Goal: Task Accomplishment & Management: Use online tool/utility

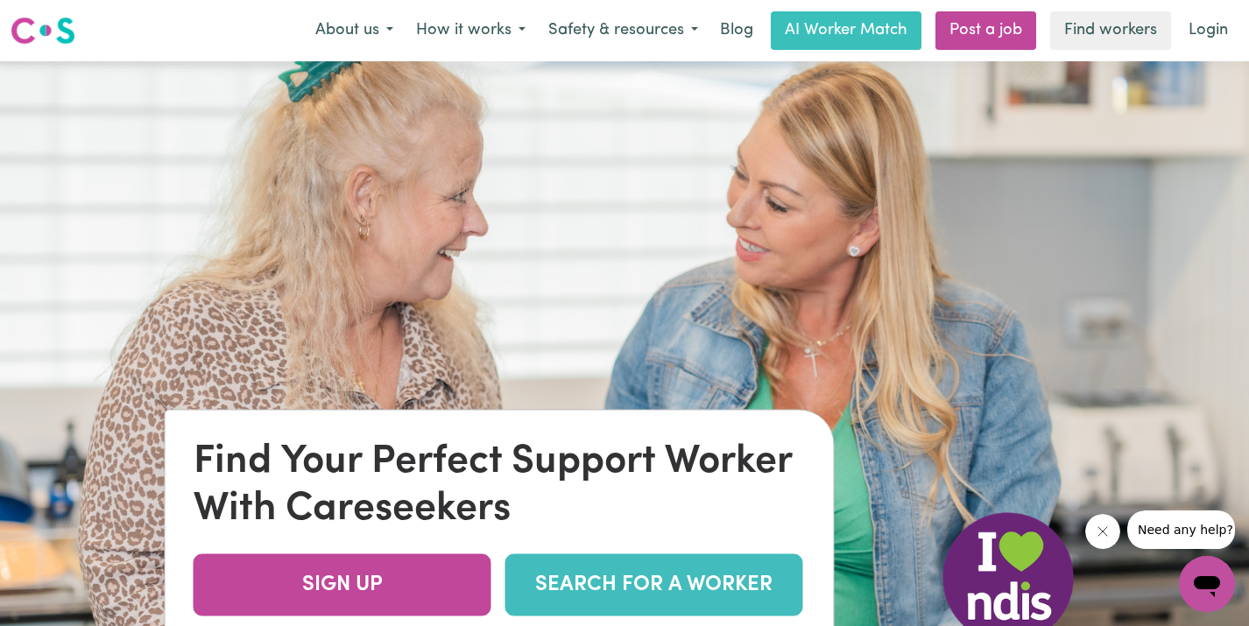
click at [567, 576] on link "SEARCH FOR A WORKER" at bounding box center [654, 585] width 298 height 62
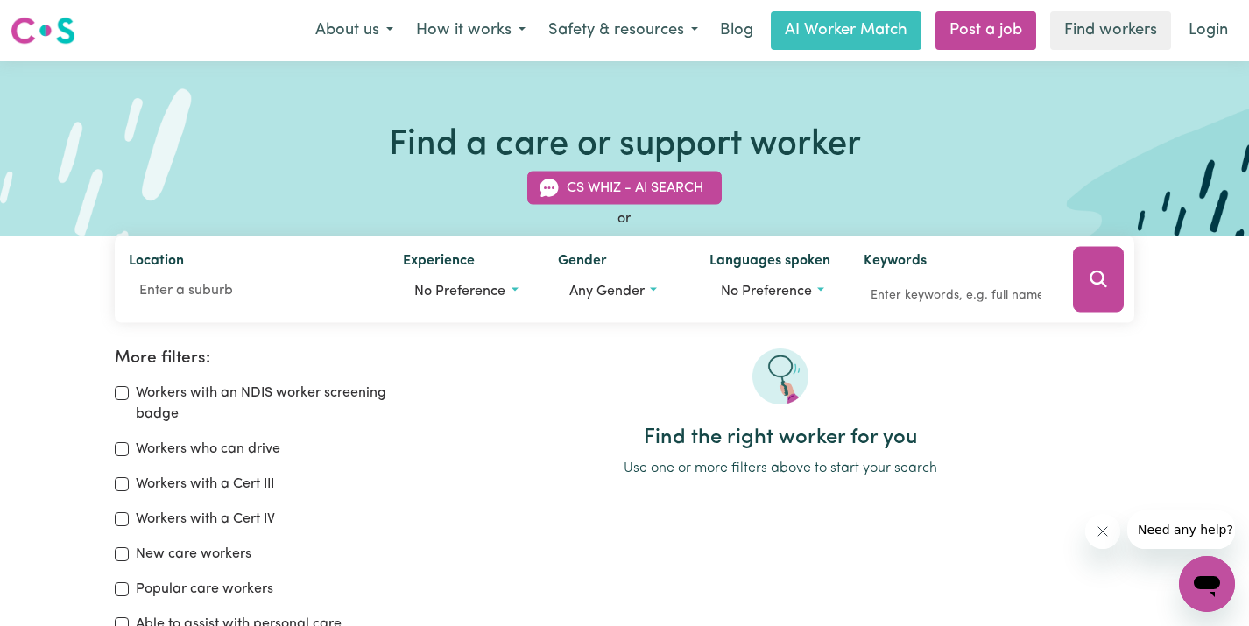
click at [95, 423] on div "More filters: Workers with an NDIS worker screening badge Workers who can drive…" at bounding box center [624, 499] width 1249 height 300
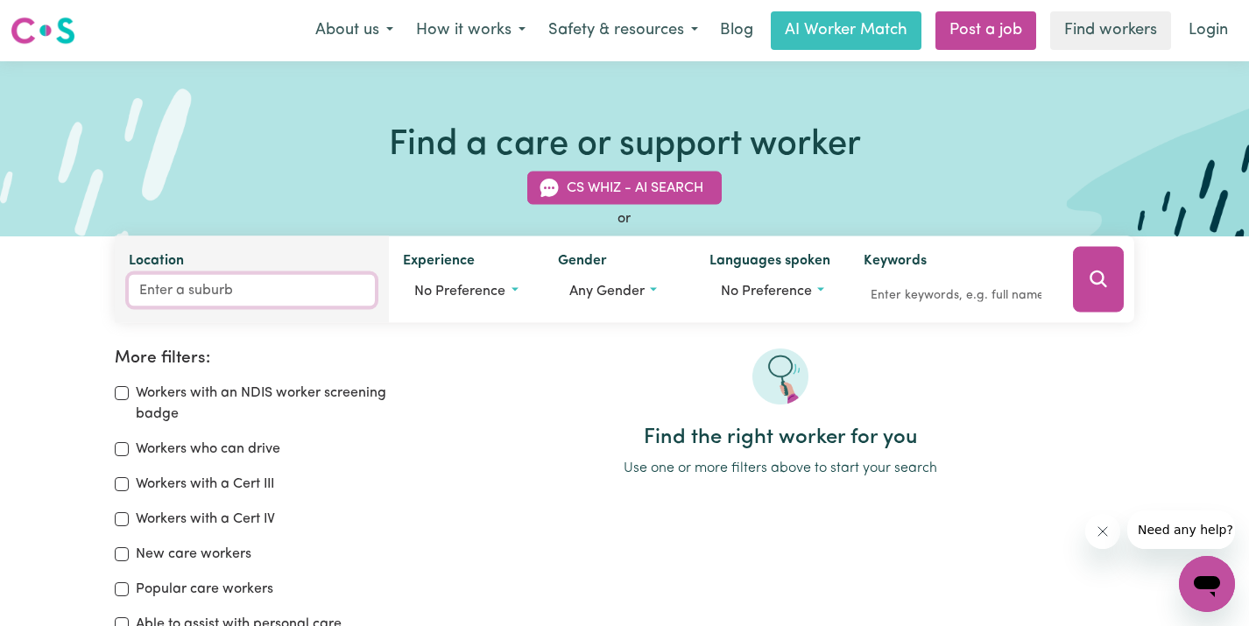
click at [206, 288] on input "Location" at bounding box center [252, 291] width 247 height 32
type input "cas"
type input "casCADE, [GEOGRAPHIC_DATA], 2453"
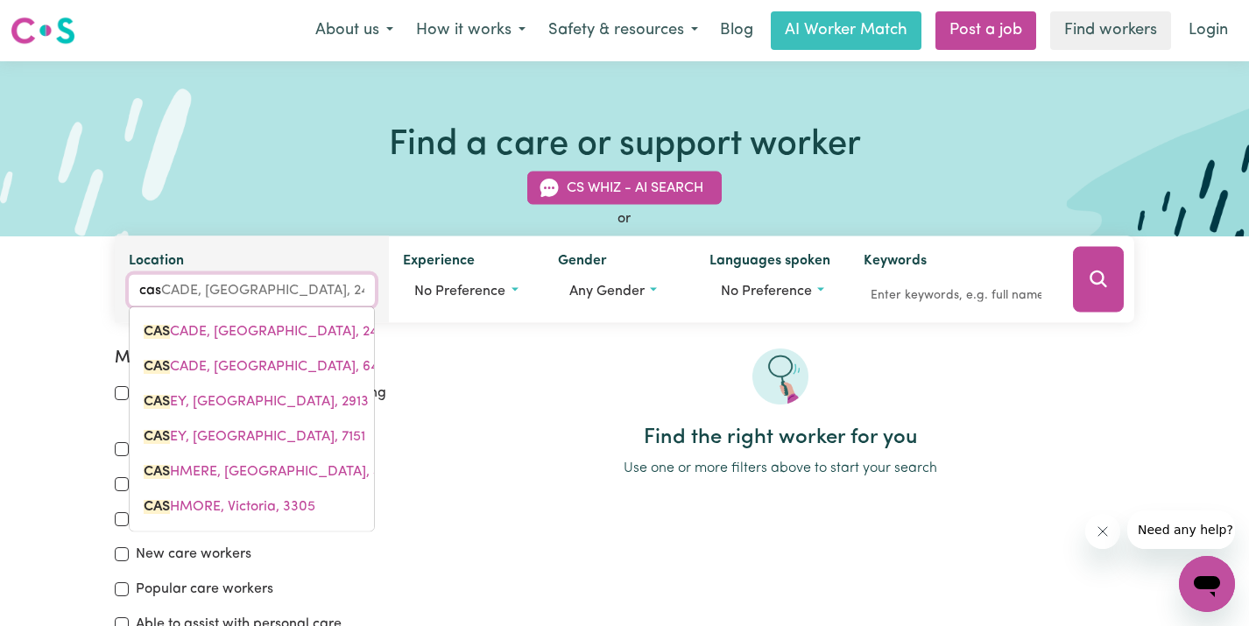
type input "cast"
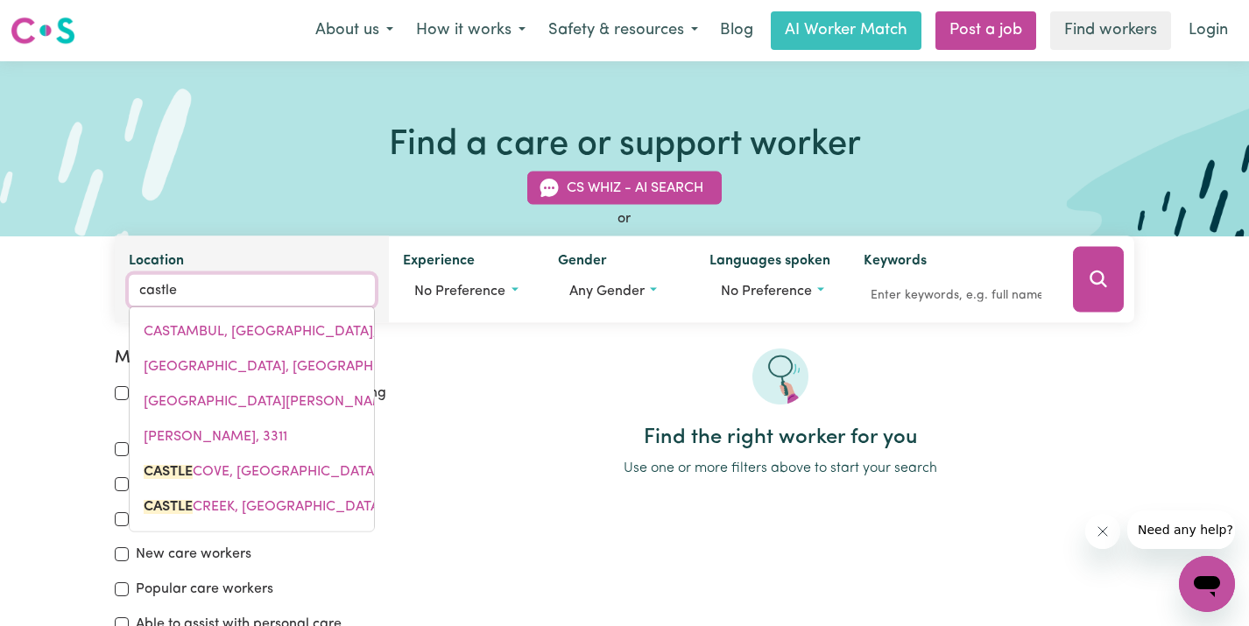
type input "castle"
type input "[GEOGRAPHIC_DATA], [GEOGRAPHIC_DATA], 2069"
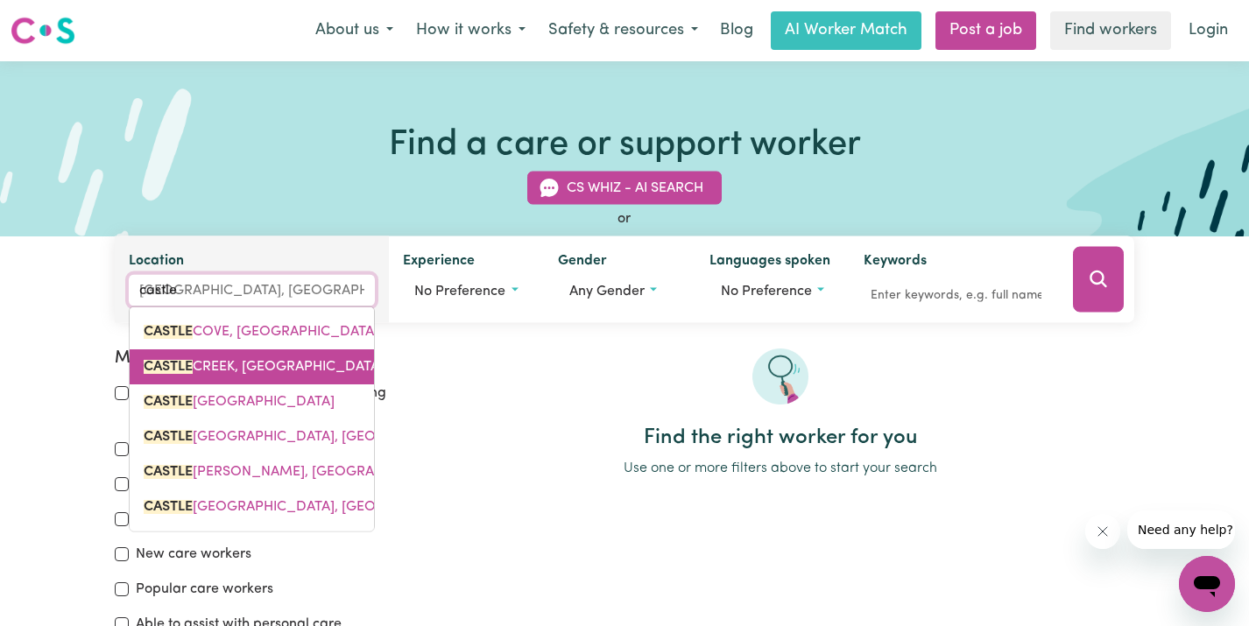
type input "castle h"
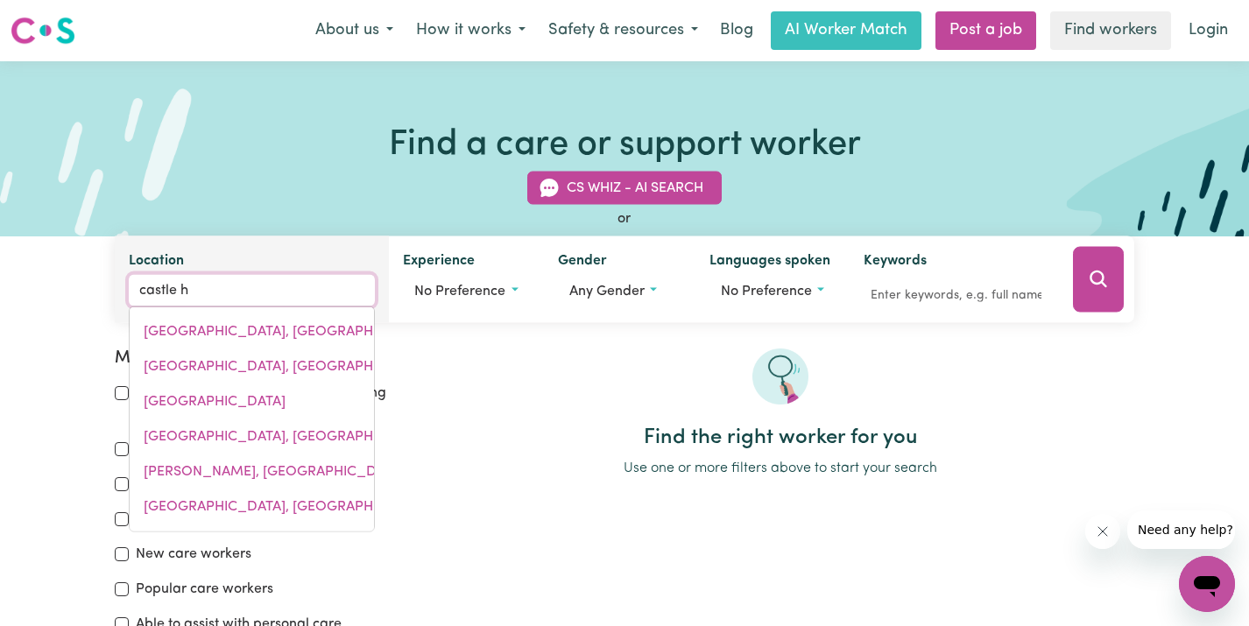
type input "castle hi"
type input "[GEOGRAPHIC_DATA], [GEOGRAPHIC_DATA], 2154"
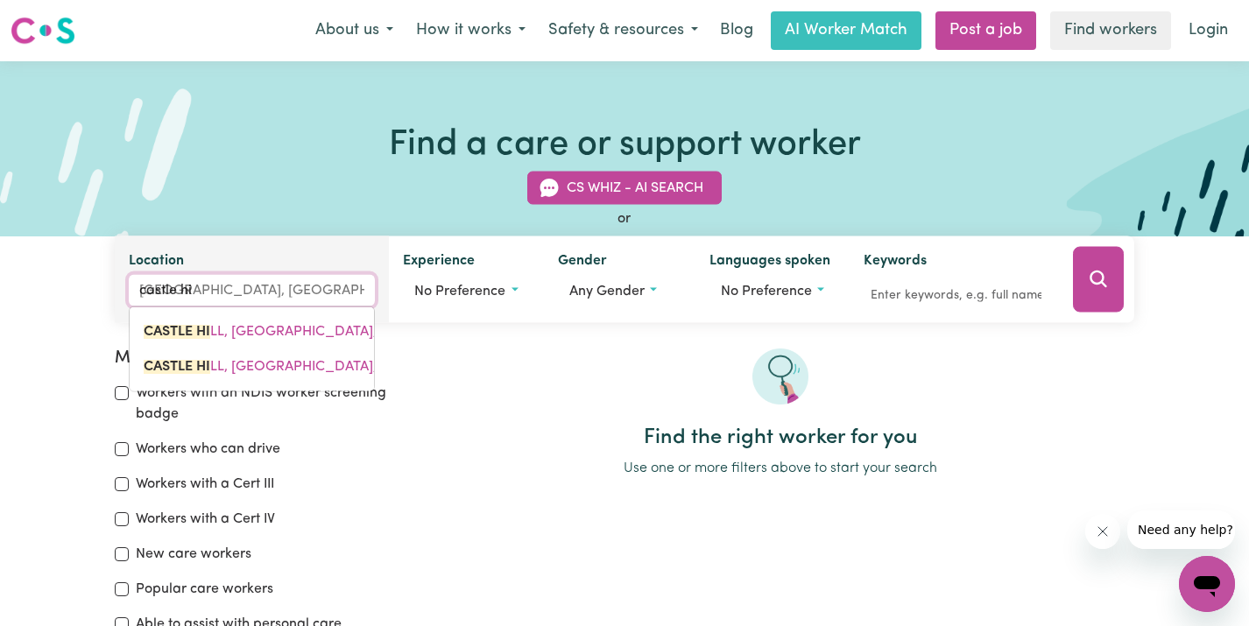
type input "castle hil"
type input "[GEOGRAPHIC_DATA], [GEOGRAPHIC_DATA], 2154"
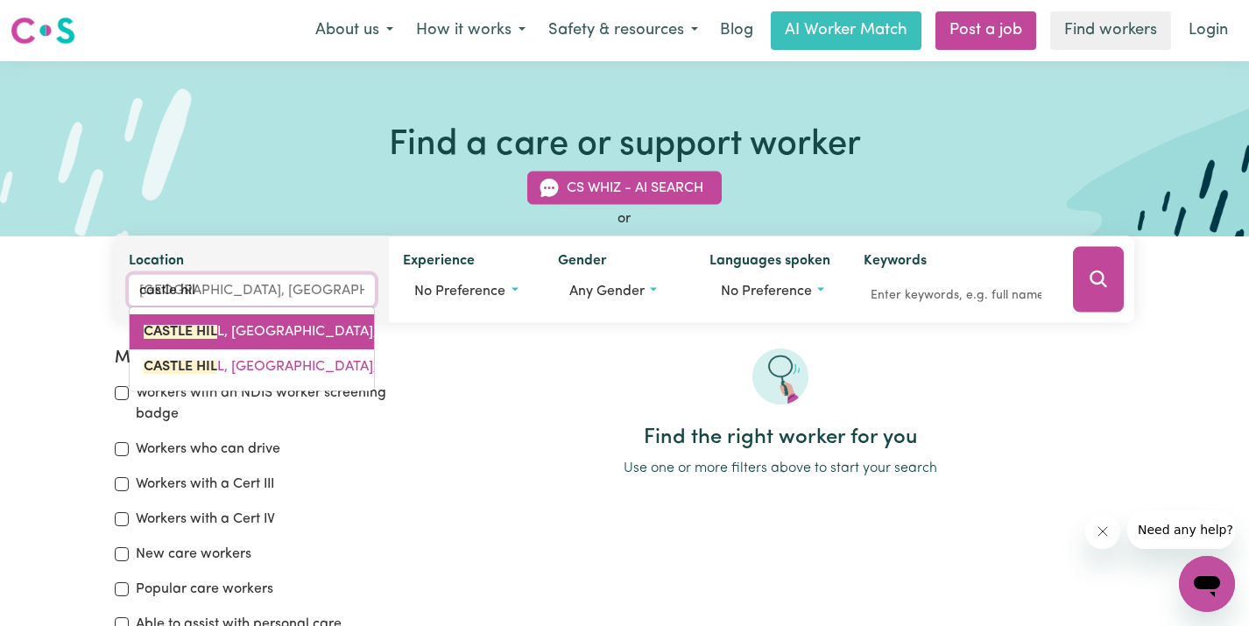
click at [286, 322] on link "[GEOGRAPHIC_DATA], 2154" at bounding box center [252, 331] width 244 height 35
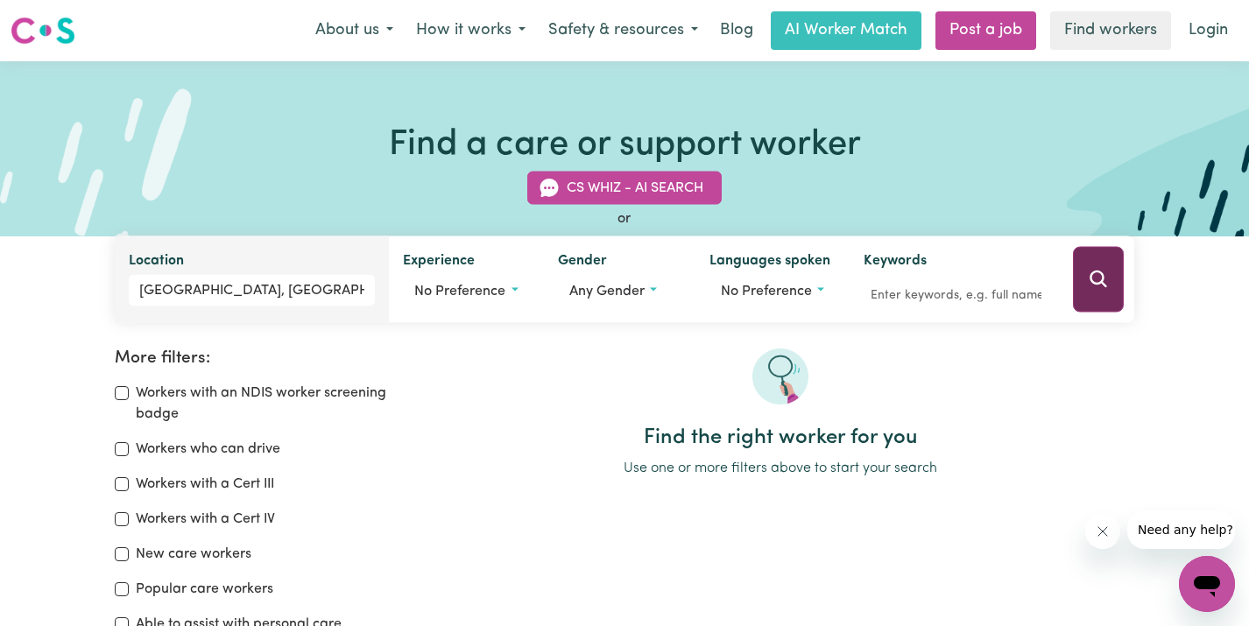
click at [1085, 278] on button "Search" at bounding box center [1098, 280] width 51 height 66
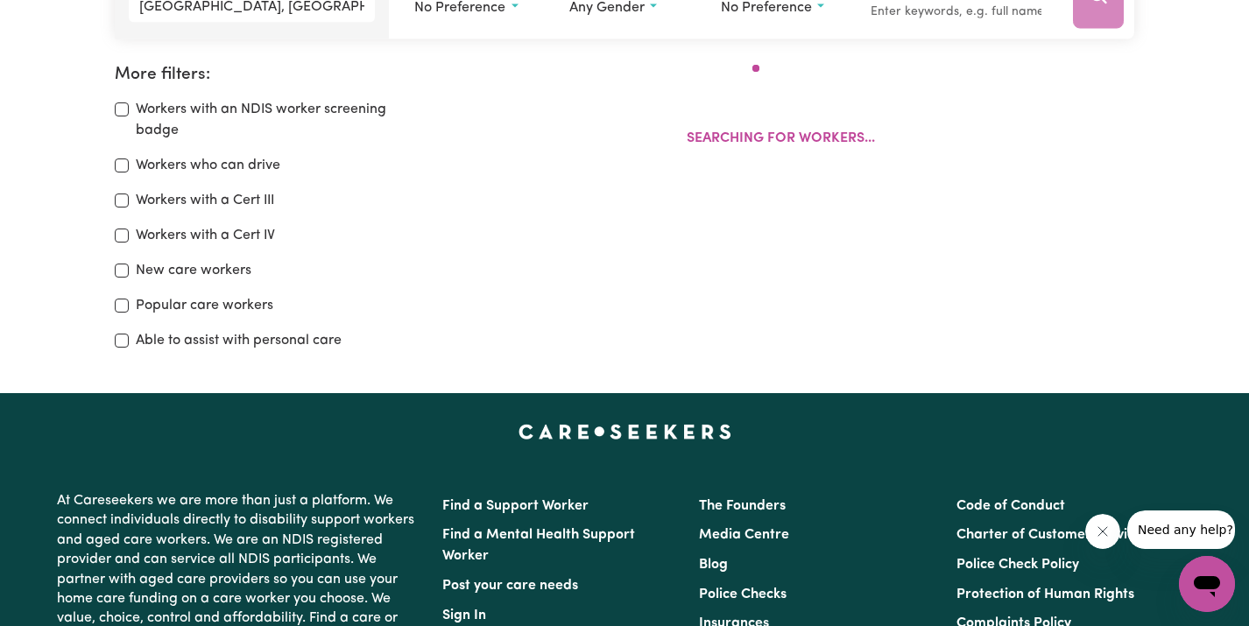
scroll to position [293, 0]
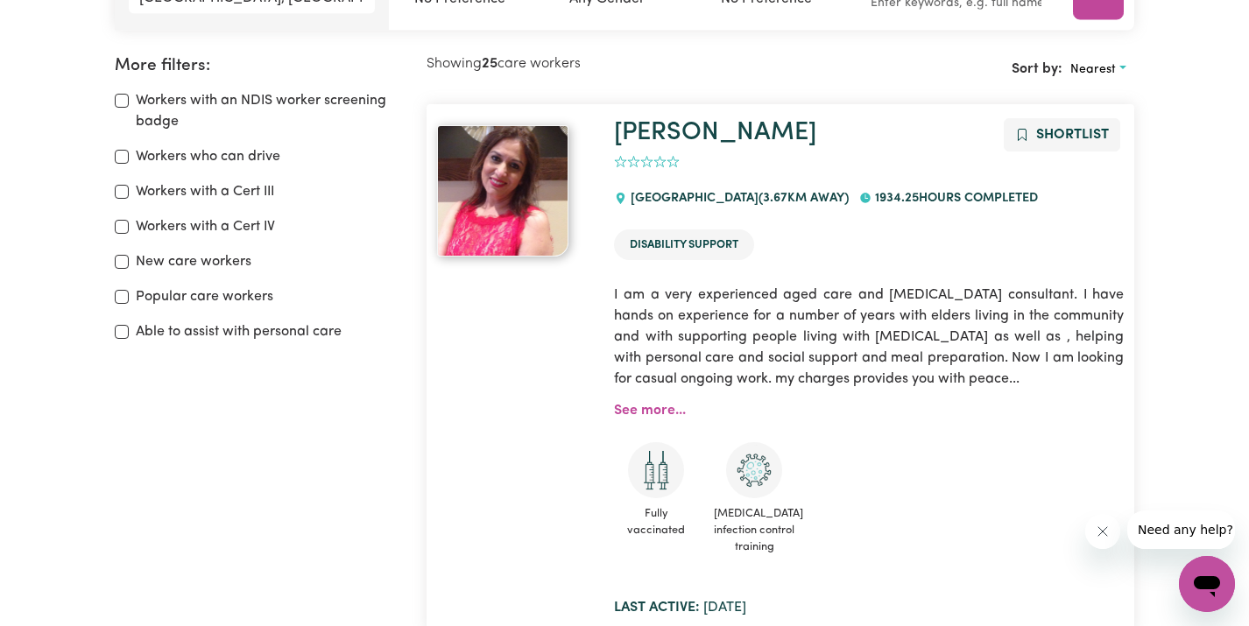
click at [1021, 456] on ul "Fully vaccinated [MEDICAL_DATA] infection control training" at bounding box center [869, 502] width 510 height 121
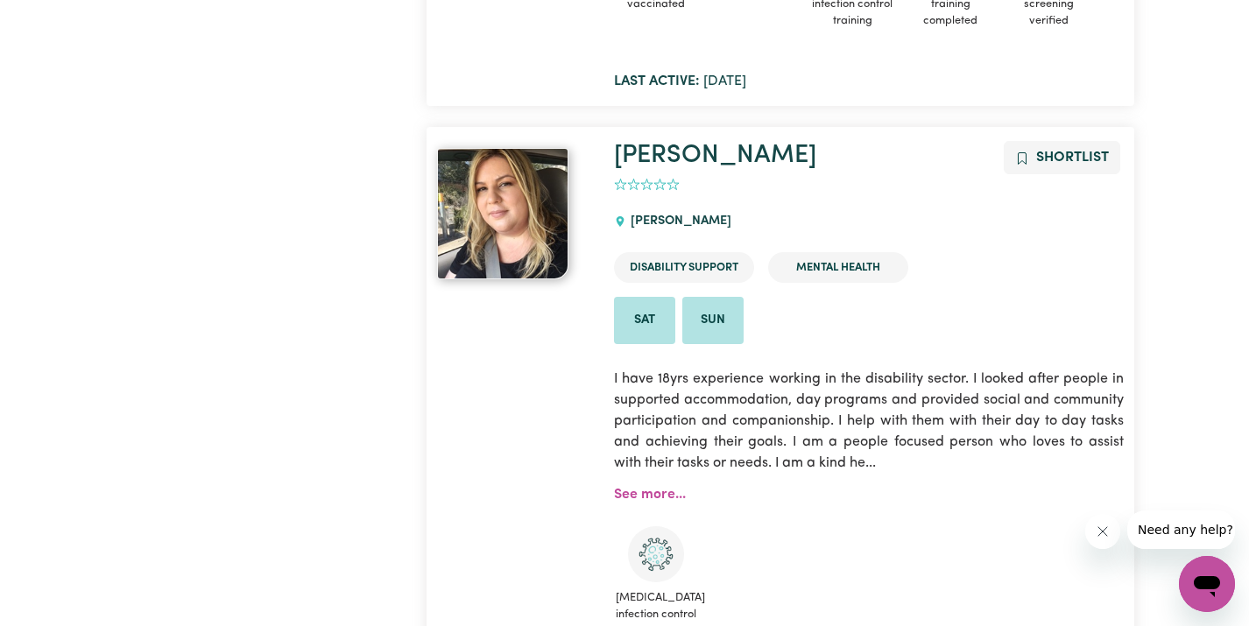
scroll to position [2079, 0]
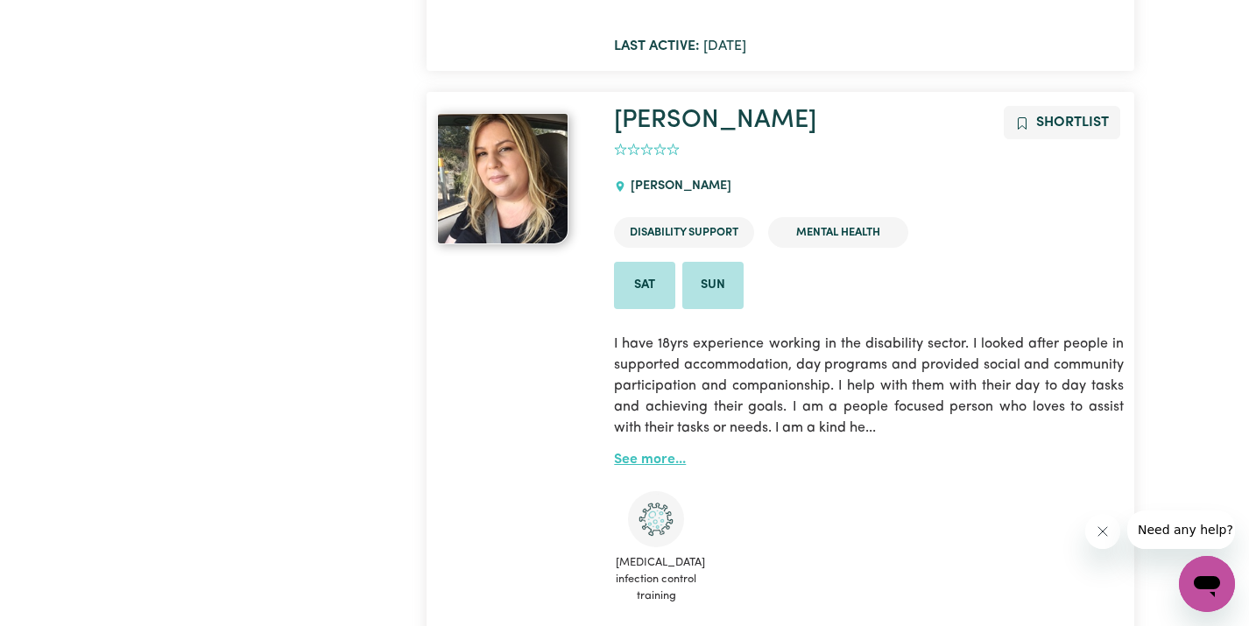
click at [652, 453] on link "See more..." at bounding box center [650, 460] width 72 height 14
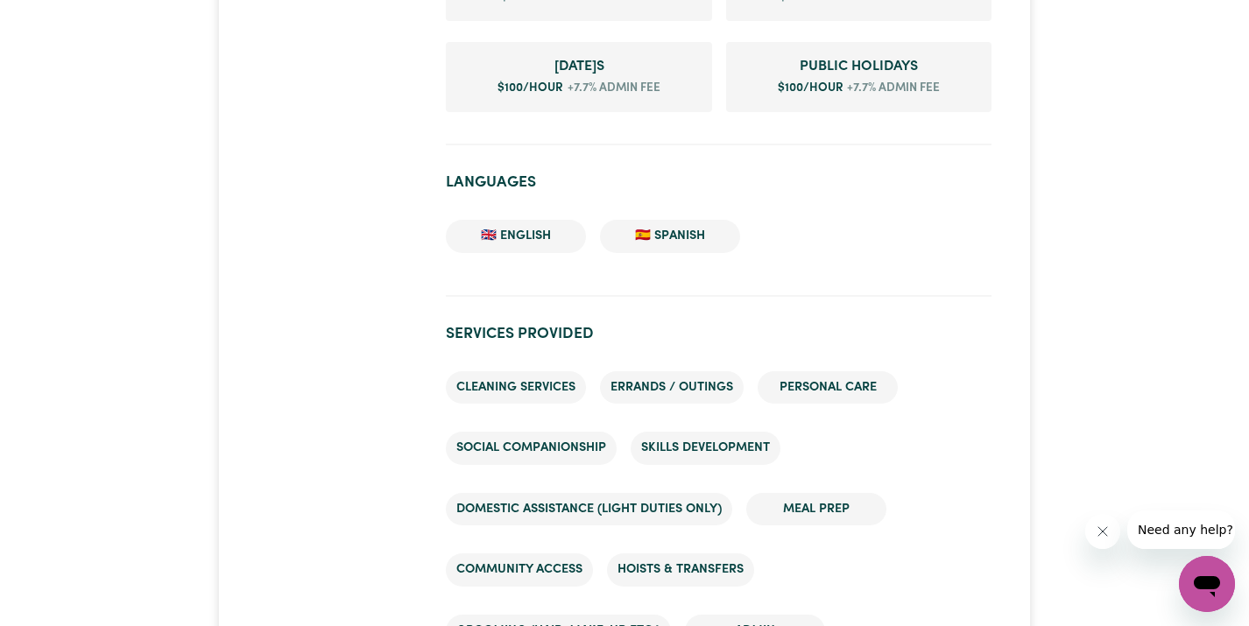
scroll to position [1471, 0]
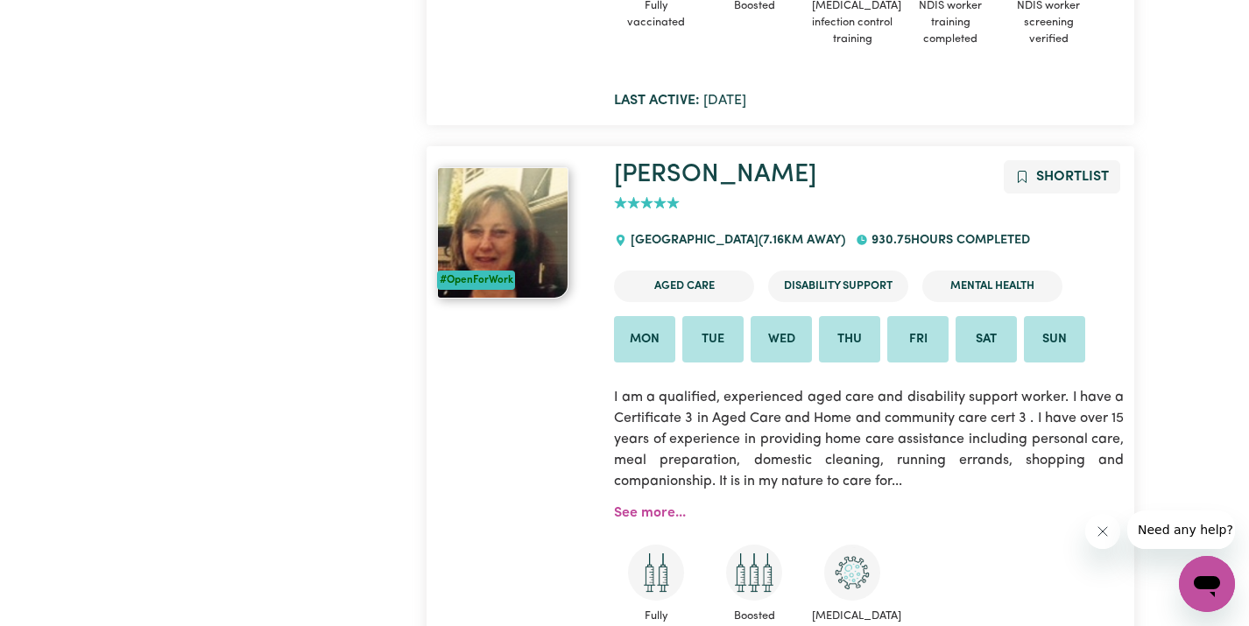
scroll to position [3218, 0]
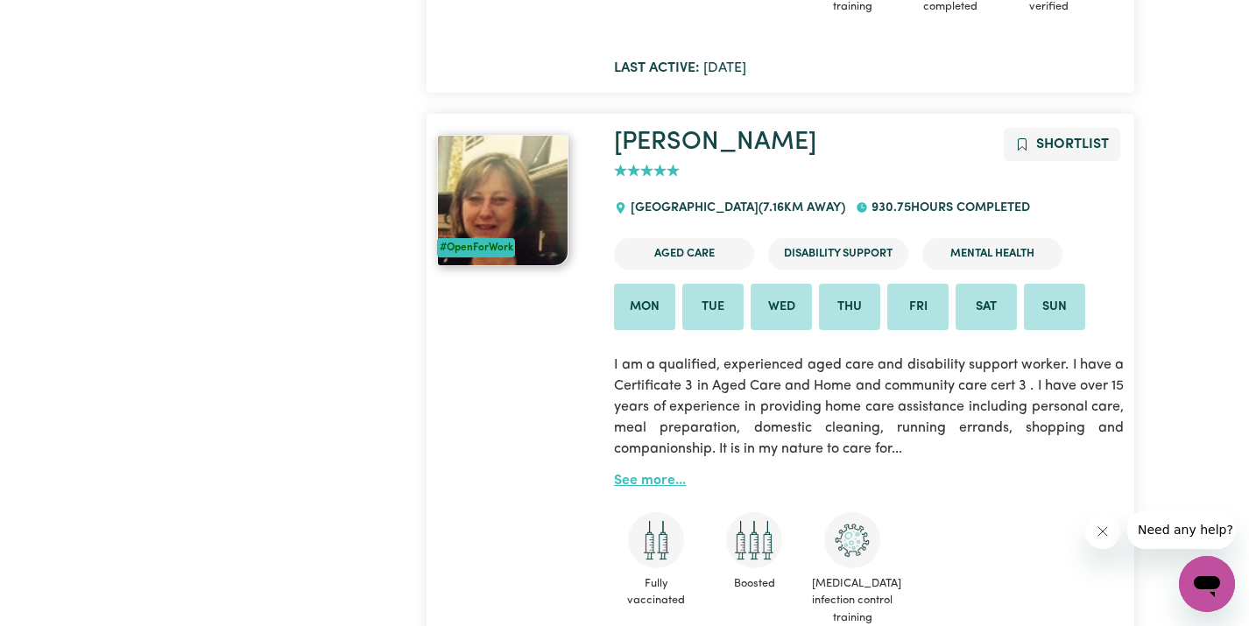
click at [654, 474] on link "See more..." at bounding box center [650, 481] width 72 height 14
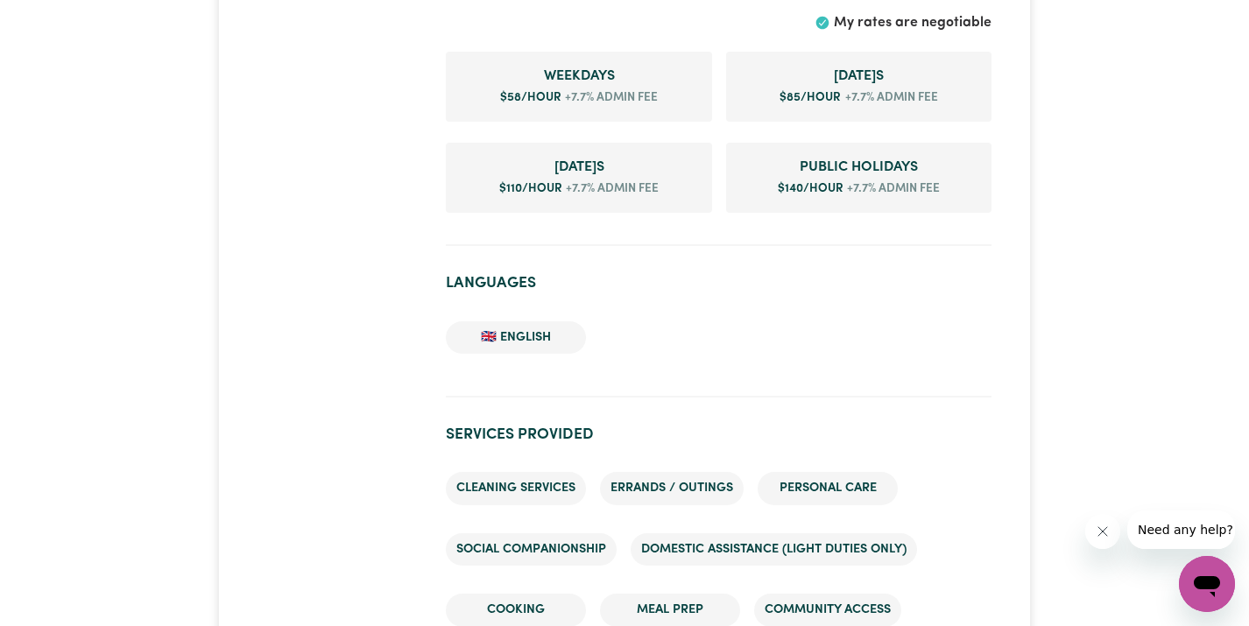
scroll to position [1261, 0]
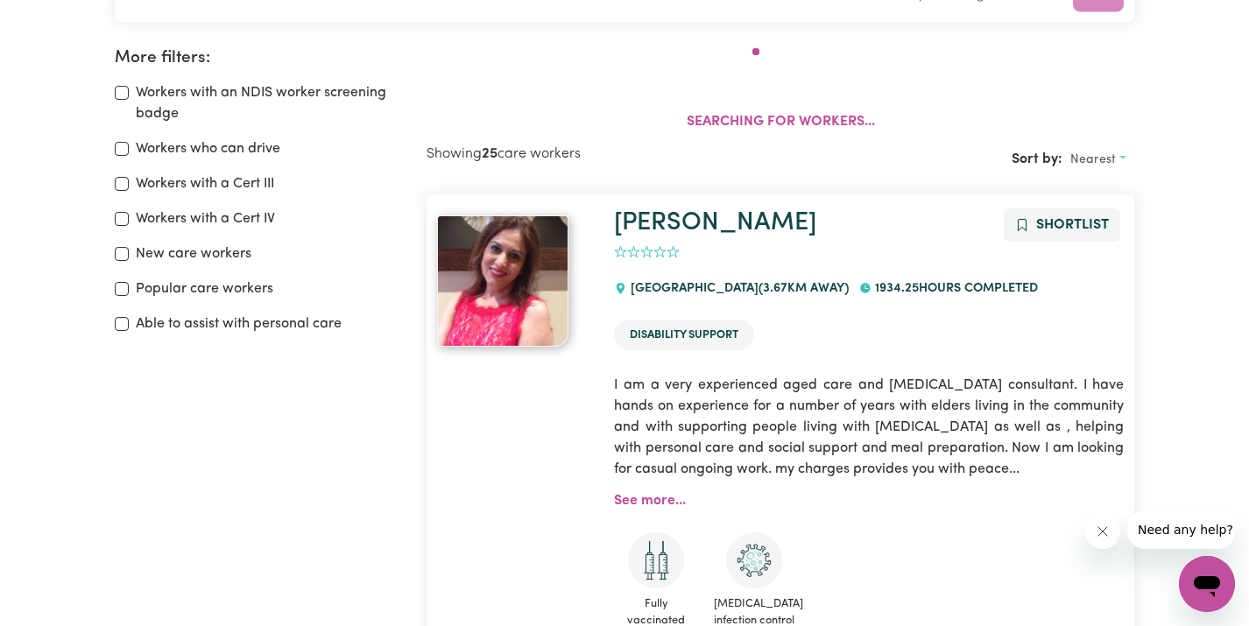
scroll to position [293, 0]
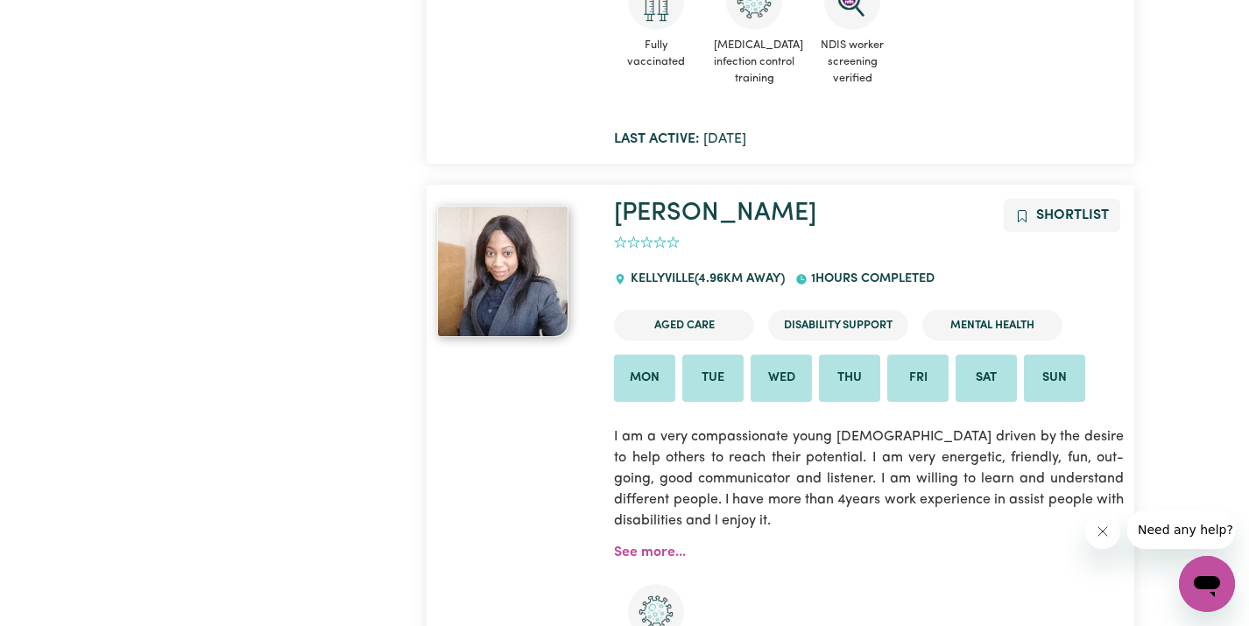
scroll to position [13315, 0]
